Goal: Navigation & Orientation: Find specific page/section

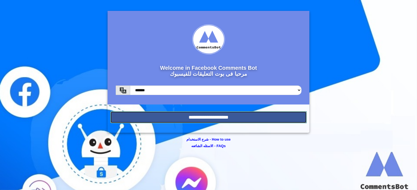
click at [223, 115] on input "**********" at bounding box center [208, 117] width 197 height 12
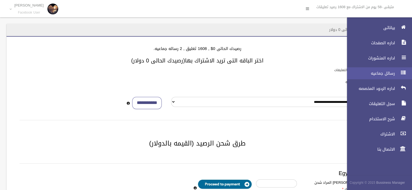
click at [401, 70] on icon at bounding box center [403, 72] width 5 height 11
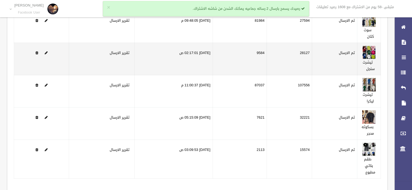
scroll to position [89, 0]
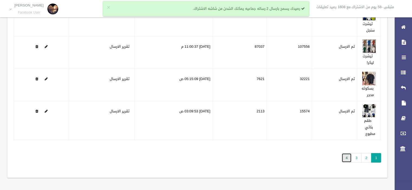
click at [349, 154] on link "4" at bounding box center [347, 157] width 10 height 9
